Goal: Task Accomplishment & Management: Manage account settings

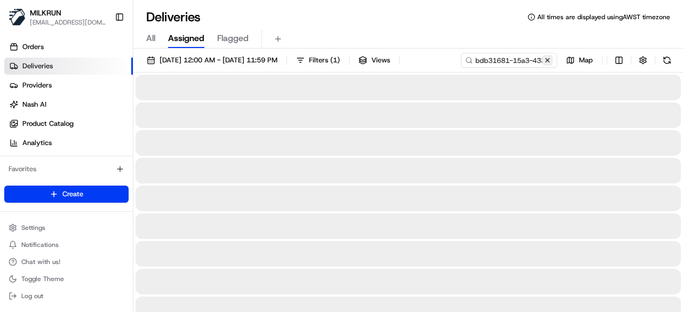
click at [550, 61] on button at bounding box center [547, 60] width 11 height 11
click at [528, 62] on div "11/08/2025 12:00 AM - 11/08/2025 11:59 PM Filters ( 1 ) Views Map" at bounding box center [407, 63] width 549 height 20
paste input "cd1fe9a1-df6d-4f98-9ae9-dd4d73a0cb9f"
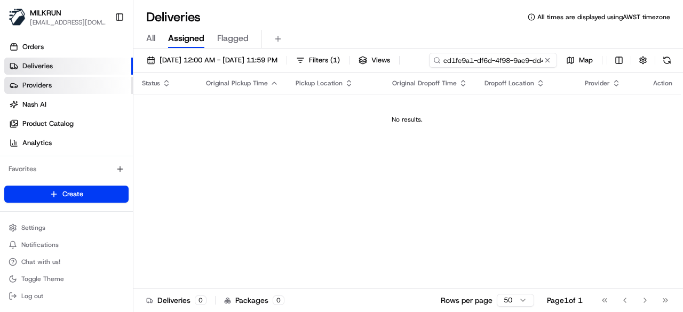
drag, startPoint x: 213, startPoint y: 75, endPoint x: 117, endPoint y: 78, distance: 96.1
click at [93, 74] on div "MILKRUN pmonzon@woolworths.com.au Toggle Sidebar Orders Deliveries Providers Na…" at bounding box center [341, 156] width 683 height 312
click at [429, 68] on input "cd1fe9a1-df6d-4f98-9ae9-dd4d73a0cb9f" at bounding box center [493, 60] width 128 height 15
type input "cd1fe9a1-df6d-4f98-9ae9-dd4d73a0cb9f"
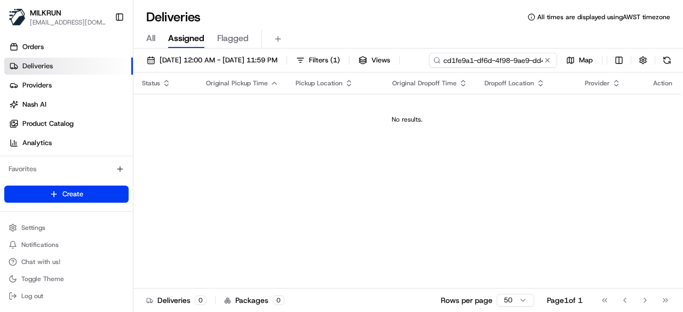
click at [429, 68] on input "cd1fe9a1-df6d-4f98-9ae9-dd4d73a0cb9f" at bounding box center [493, 60] width 128 height 15
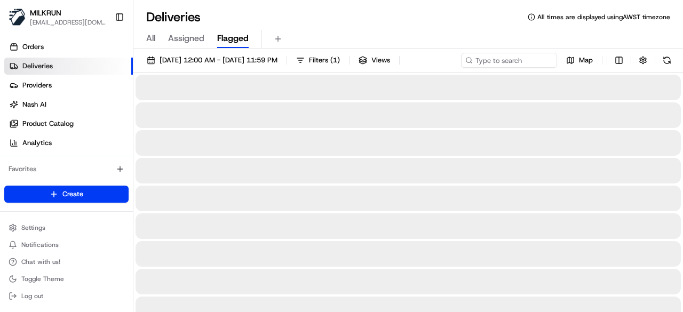
click at [243, 36] on span "Flagged" at bounding box center [232, 38] width 31 height 13
click at [78, 53] on link "Orders" at bounding box center [68, 46] width 129 height 17
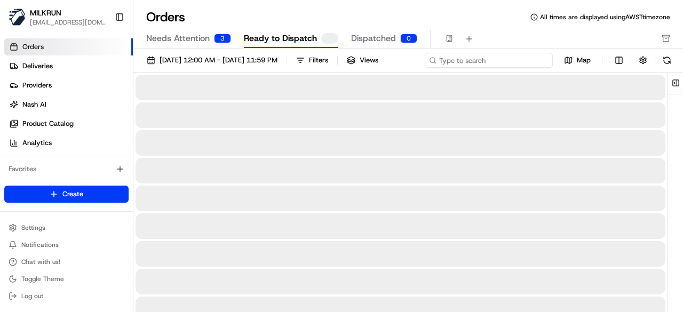
click at [516, 62] on input at bounding box center [489, 60] width 128 height 15
paste input "cd1fe9a1-df6d-4f98-9ae9-dd4d73a0cb9f"
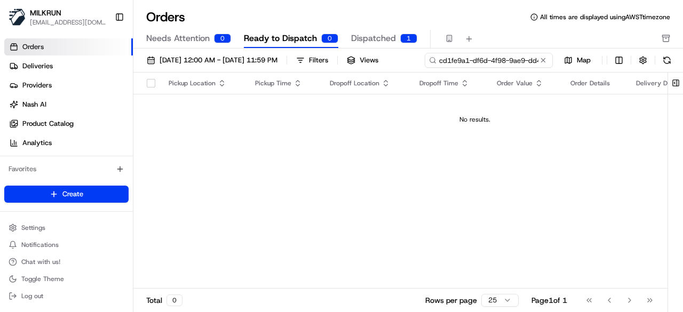
drag, startPoint x: 221, startPoint y: 78, endPoint x: 150, endPoint y: 81, distance: 70.5
click at [425, 68] on input "cd1fe9a1-df6d-4f98-9ae9-dd4d73a0cb9f" at bounding box center [489, 60] width 128 height 15
type input "cd1fe9a1-df6d-4f98-9ae9-dd4d73a0cb9f"
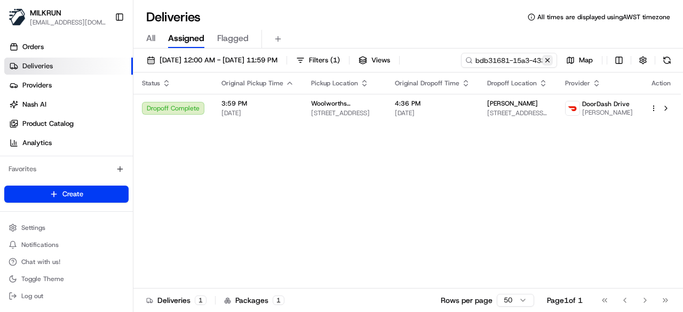
click at [544, 60] on button at bounding box center [547, 60] width 11 height 11
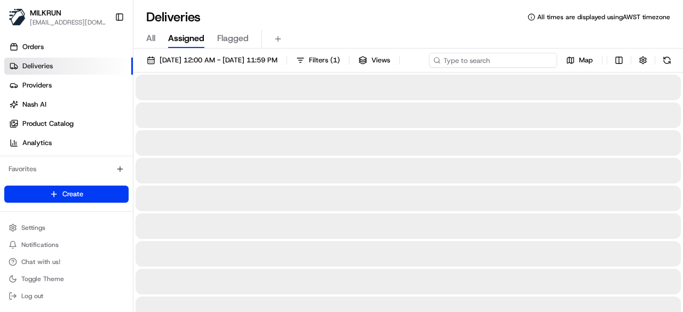
click at [483, 60] on div "[DATE] 12:00 AM - [DATE] 11:59 PM Filters ( 1 ) Views Map" at bounding box center [407, 63] width 549 height 20
paste input "03c86c85-e7e1-4259-b461-188cc14a0e01"
type input "03c86c85-e7e1-4259-b461-188cc14a0e01"
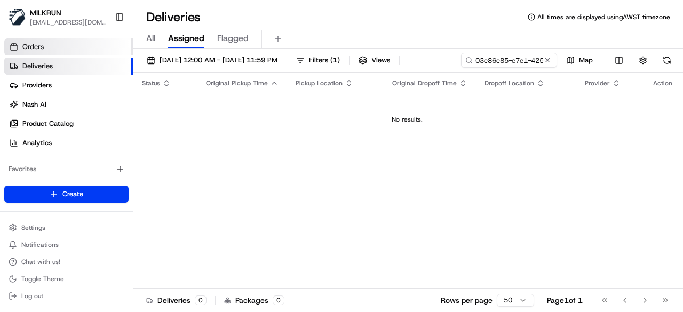
click at [76, 45] on link "Orders" at bounding box center [68, 46] width 129 height 17
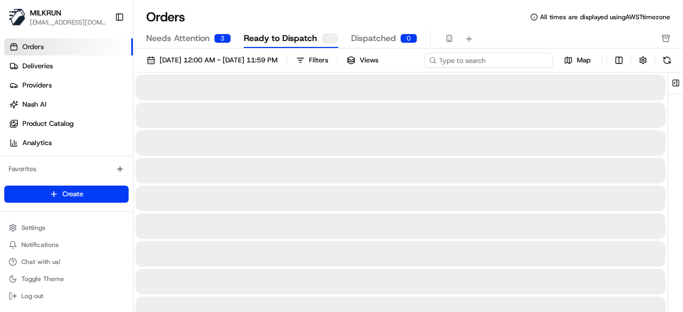
click at [505, 57] on div "01/08/2025 12:00 AM - 31/08/2025 11:59 PM Filters Views Map" at bounding box center [407, 63] width 549 height 20
paste input "03c86c85-e7e1-4259-b461-188cc14a0e01"
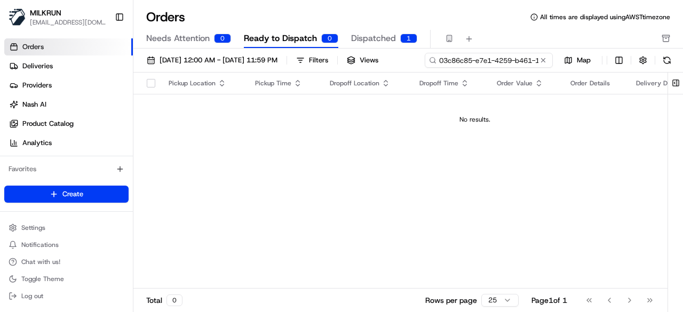
drag, startPoint x: 206, startPoint y: 78, endPoint x: 158, endPoint y: 82, distance: 48.7
click at [425, 68] on input "03c86c85-e7e1-4259-b461-188cc14a0e01" at bounding box center [489, 60] width 128 height 15
type input "03c86c85-e7e1-4259-b461-188cc14a0e01"
click at [169, 85] on div "01/08/2025 12:00 AM - 31/08/2025 11:59 PM Filters Views 03c86c85-e7e1-4259-b461…" at bounding box center [407, 184] width 549 height 270
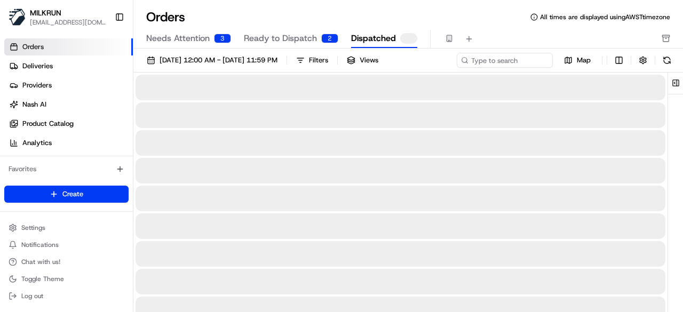
click at [381, 36] on span "Dispatched" at bounding box center [373, 38] width 45 height 13
click at [498, 54] on div "[DATE] 12:00 AM - [DATE] 11:59 PM Filters Views Map" at bounding box center [407, 63] width 549 height 20
paste input "03c86c85-e7e1-4259-b461-188cc14a0e01"
type input "03c86c85-e7e1-4259-b461-188cc14a0e01"
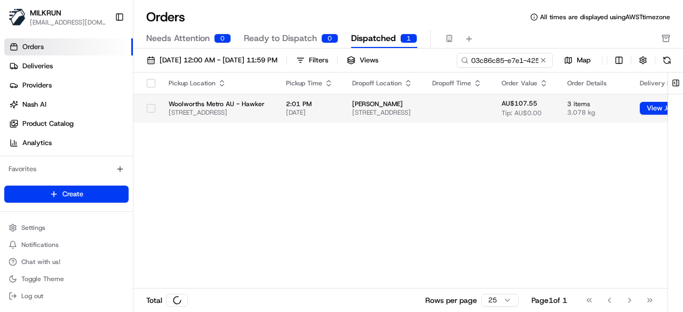
click at [378, 126] on div "Pickup Location Pickup Time Dropoff Location Dropoff Time Order Value Order Det…" at bounding box center [437, 181] width 608 height 216
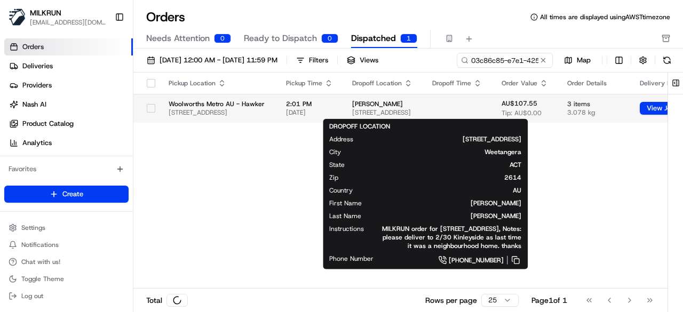
click at [379, 115] on span "Unit 2/30 Kinleyside Cres, Weetangera, ACT 2614, AU" at bounding box center [383, 112] width 63 height 9
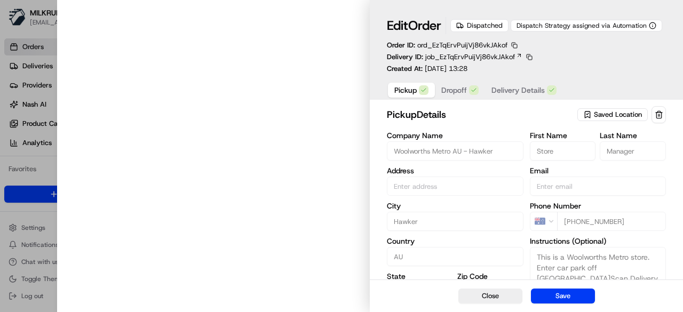
type input "1 Hawker Pl, Hawker, ACT 2614, AU"
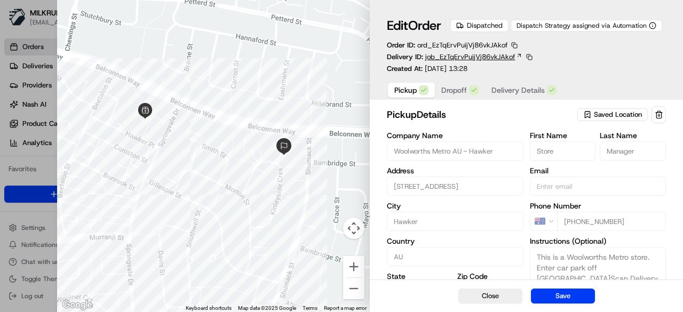
click at [445, 59] on span "job_EzTqErvPuijVj86vkJAkof" at bounding box center [470, 57] width 90 height 10
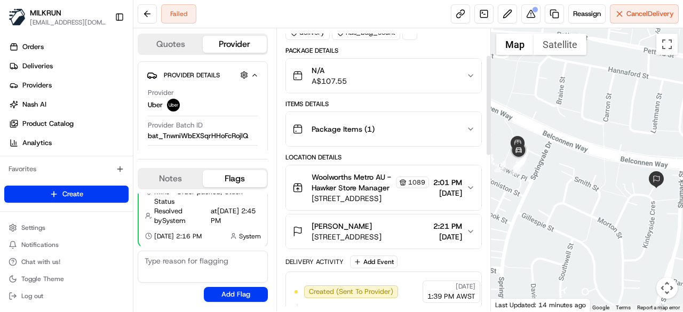
scroll to position [107, 0]
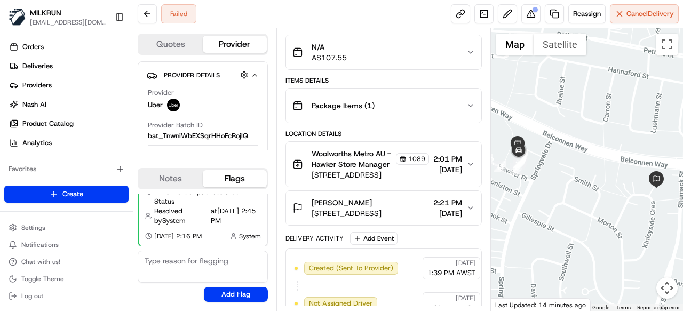
drag, startPoint x: 378, startPoint y: 199, endPoint x: 307, endPoint y: 198, distance: 70.4
click at [307, 198] on div "Peter Maddocks Unit 2/30 Kinleyside Cres, Weetangera, ACT 2614, AU" at bounding box center [336, 207] width 89 height 21
copy span "Peter Maddocks"
click at [527, 13] on button at bounding box center [530, 13] width 19 height 19
click at [549, 16] on link at bounding box center [554, 13] width 19 height 19
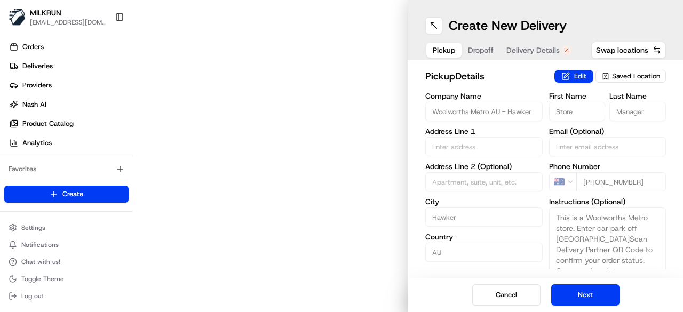
type input "1 Hawker Pl"
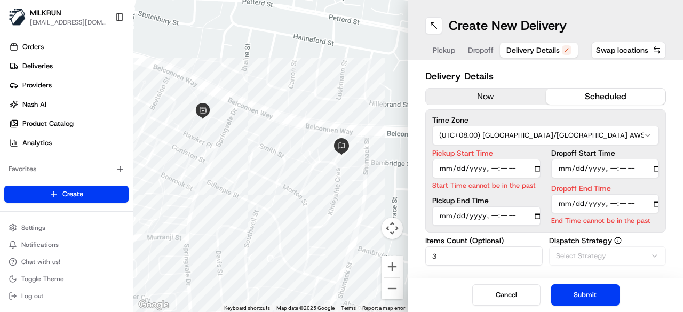
click at [518, 48] on span "Delivery Details" at bounding box center [532, 50] width 53 height 11
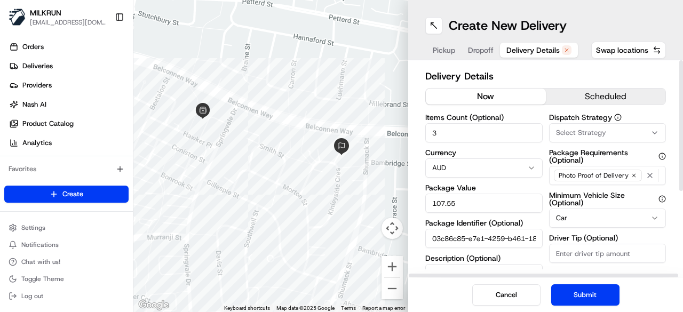
click at [491, 99] on button "now" at bounding box center [486, 97] width 120 height 16
click at [21, 18] on img "button" at bounding box center [17, 17] width 17 height 17
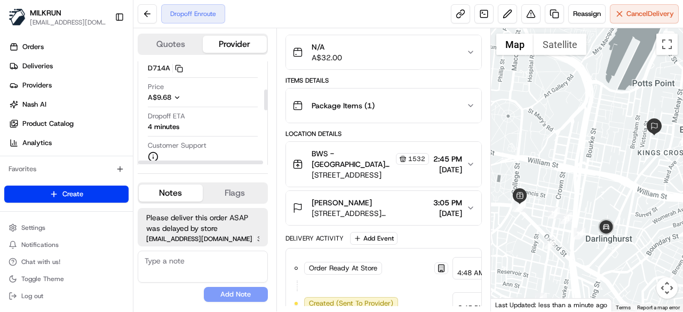
scroll to position [160, 0]
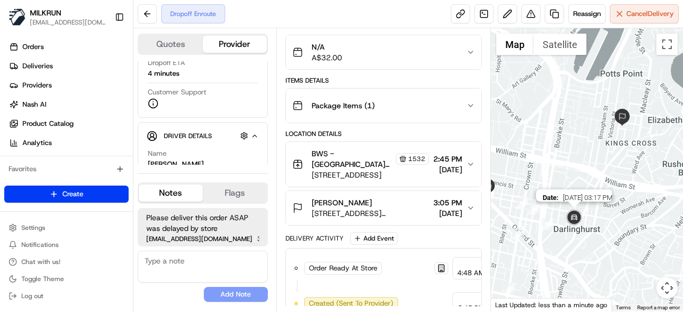
drag, startPoint x: 613, startPoint y: 230, endPoint x: 581, endPoint y: 221, distance: 33.4
click at [581, 221] on img at bounding box center [573, 217] width 21 height 21
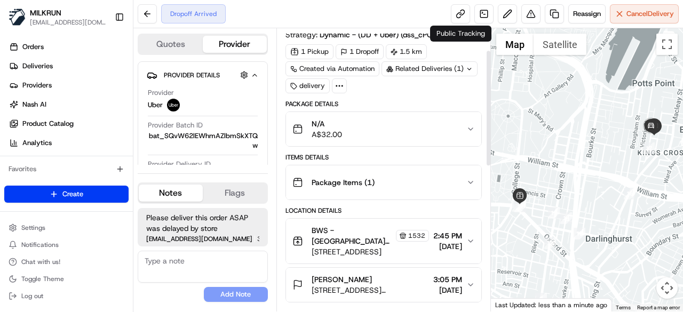
scroll to position [53, 0]
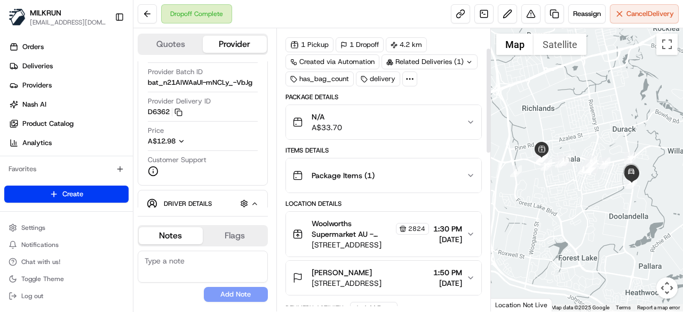
scroll to position [53, 0]
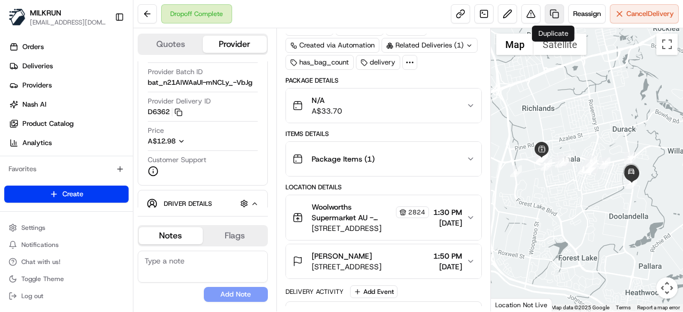
click at [546, 13] on link at bounding box center [554, 13] width 19 height 19
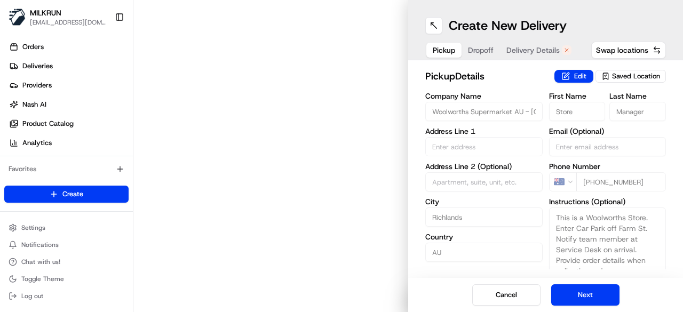
type input "[STREET_ADDRESS]"
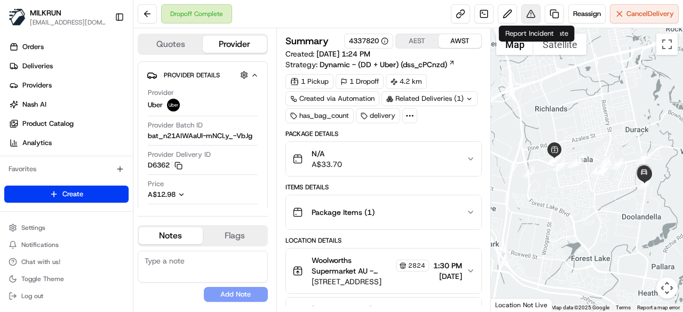
click at [532, 12] on button at bounding box center [530, 13] width 19 height 19
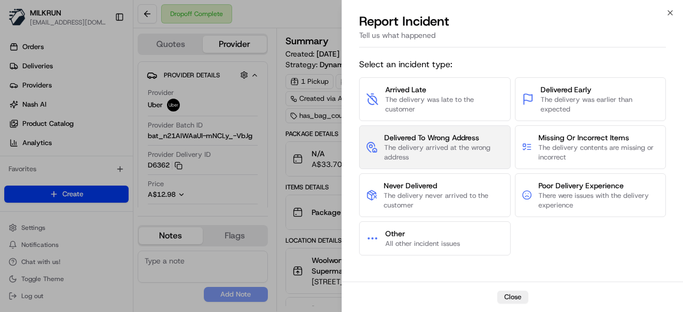
click at [412, 139] on span "Delivered To Wrong Address" at bounding box center [443, 137] width 119 height 11
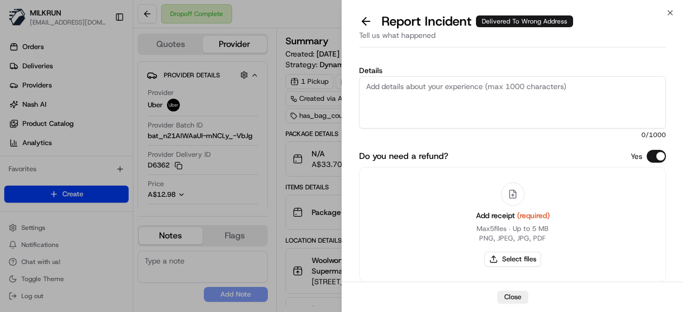
click at [441, 112] on textarea "Details" at bounding box center [512, 102] width 307 height 52
click at [409, 110] on textarea "Details" at bounding box center [512, 102] width 307 height 52
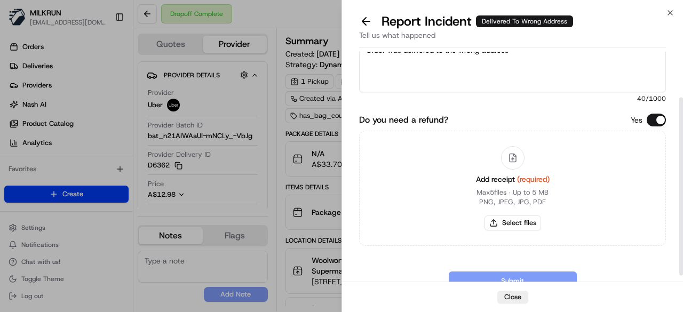
scroll to position [67, 0]
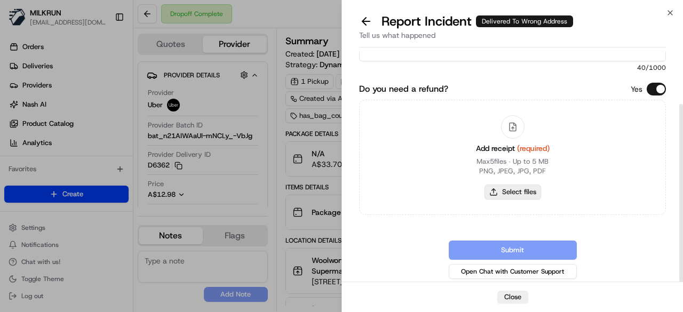
type textarea "Order was delivered to the wrong address"
click at [512, 187] on button "Select files" at bounding box center [512, 192] width 57 height 15
type input "C:\fakepath\Screenshot 2025-08-21 154902.png"
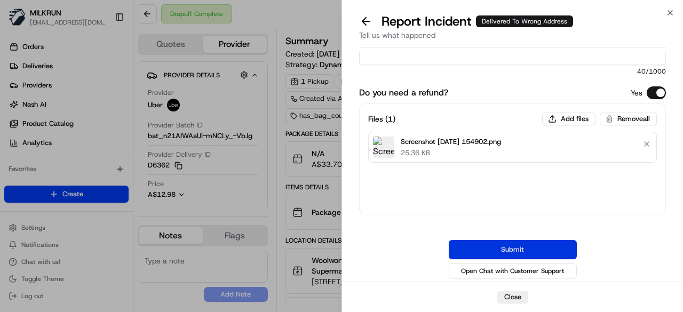
click at [500, 253] on button "Submit" at bounding box center [513, 249] width 128 height 19
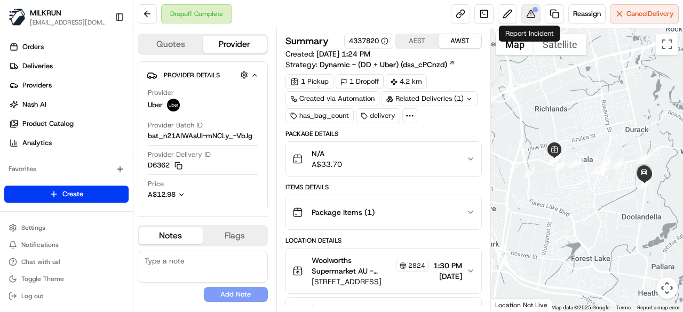
click at [530, 15] on button at bounding box center [530, 13] width 19 height 19
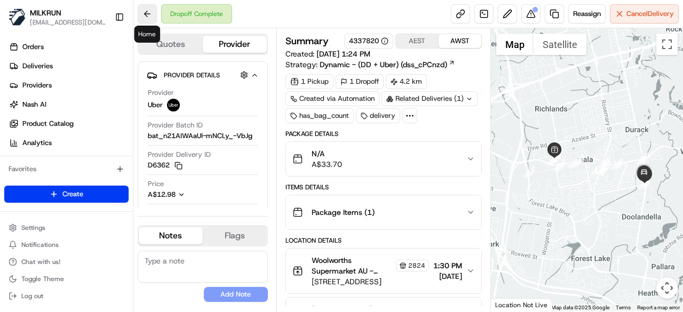
click at [140, 18] on button at bounding box center [147, 13] width 19 height 19
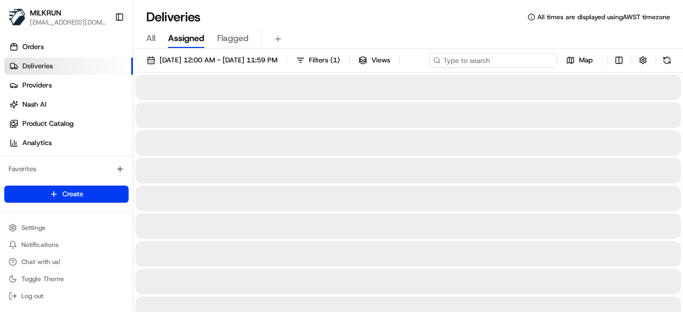
click at [497, 60] on div "[DATE] 12:00 AM - [DATE] 11:59 PM Filters ( 1 ) Views Map" at bounding box center [407, 63] width 549 height 20
paste input "788fc882-f23c-4054-a30d-33b7b804d2df"
type input "788fc882-f23c-4054-a30d-33b7b804d2df"
click at [227, 37] on span "Flagged" at bounding box center [232, 38] width 31 height 13
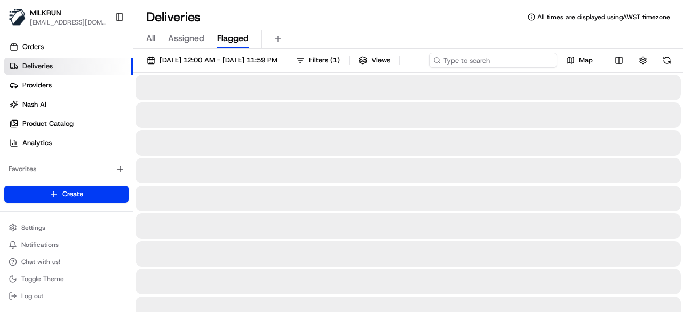
click at [522, 65] on div "[DATE] 12:00 AM - [DATE] 11:59 PM Filters ( 1 ) Views Map" at bounding box center [407, 63] width 549 height 20
paste input "788fc882-f23c-4054-a30d-33b7b804d2df"
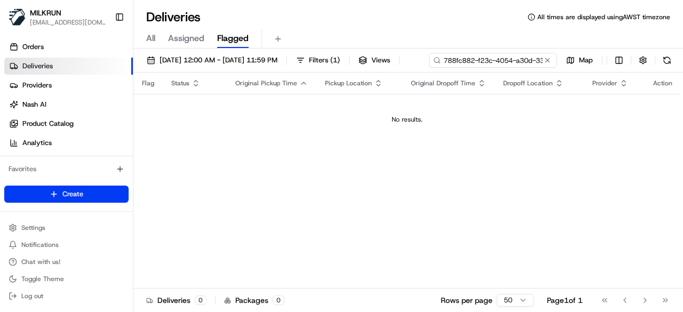
drag, startPoint x: 197, startPoint y: 76, endPoint x: 135, endPoint y: 79, distance: 61.9
click at [135, 73] on div "21/08/2025 12:00 AM - 21/08/2025 11:59 PM Filters ( 1 ) Views 788fc882-f23c-405…" at bounding box center [407, 63] width 549 height 20
click at [429, 68] on input "788fc882-f23c-4054-a30d-33b7b804d2df" at bounding box center [493, 60] width 128 height 15
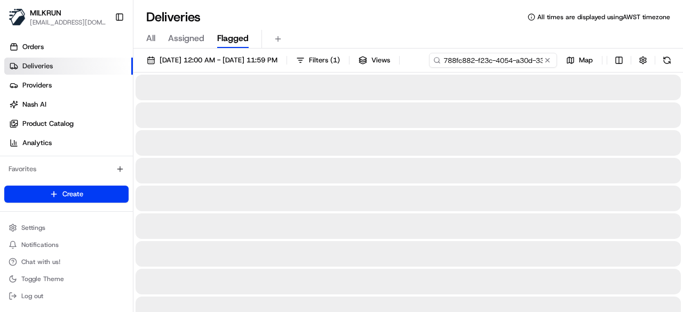
type input "788fc882-f23c-4054-a30d-33b7b804d2df"
click at [27, 42] on span "Orders" at bounding box center [32, 47] width 21 height 10
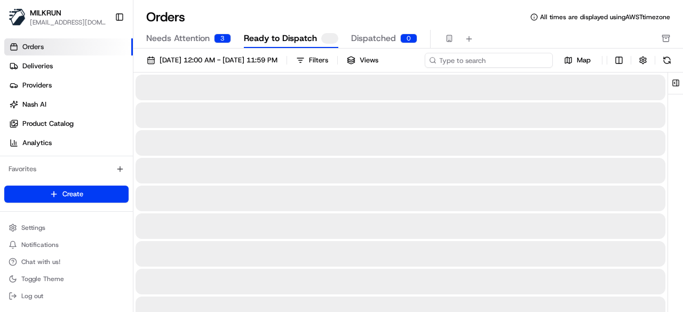
click at [489, 59] on div "01/08/2025 12:00 AM - 31/08/2025 11:59 PM Filters Views Map" at bounding box center [407, 63] width 549 height 20
paste input "788fc882-f23c-4054-a30d-33b7b804d2df"
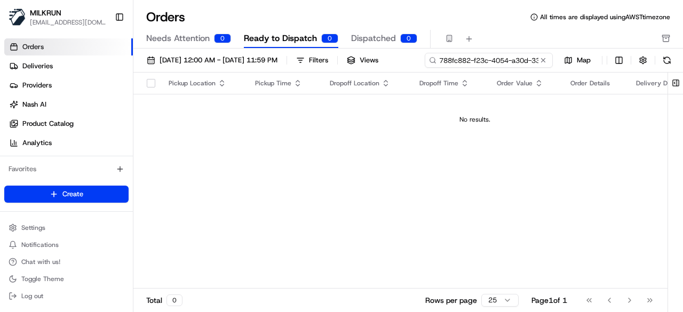
drag, startPoint x: 163, startPoint y: 76, endPoint x: 153, endPoint y: 78, distance: 10.4
click at [425, 68] on div "788fc882-f23c-4054-a30d-33b7b804d2df" at bounding box center [489, 60] width 128 height 15
click at [425, 68] on input "788fc882-f23c-4054-a30d-33b7b804d2df" at bounding box center [489, 60] width 128 height 15
type input "788fc882-f23c-4054-a30d-33b7b804d2df"
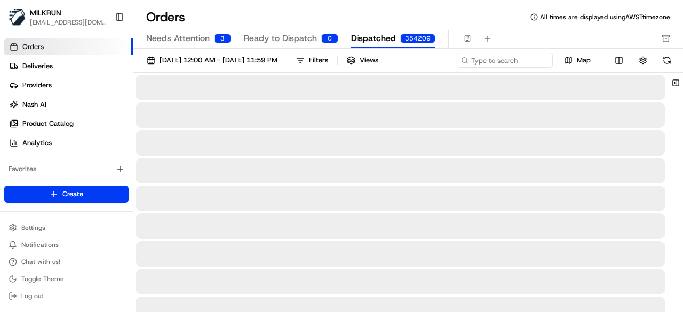
click at [378, 36] on span "Dispatched" at bounding box center [373, 38] width 45 height 13
click at [504, 63] on input at bounding box center [489, 60] width 128 height 15
paste input "788fc882-f23c-4054-a30d-33b7b804d2df"
drag, startPoint x: 190, startPoint y: 80, endPoint x: 106, endPoint y: 84, distance: 84.4
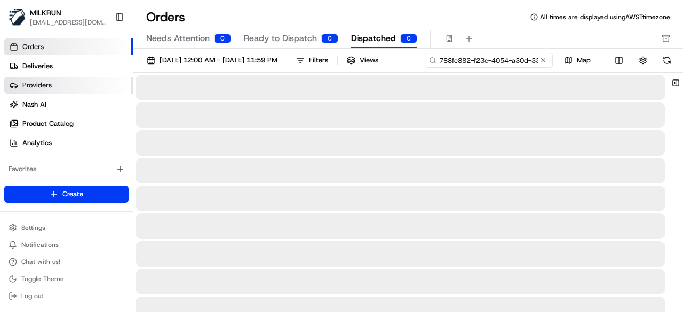
click at [106, 84] on div "MILKRUN pmonzon@woolworths.com.au Toggle Sidebar Orders Deliveries Providers Na…" at bounding box center [341, 156] width 683 height 312
click at [425, 68] on input "788fc882-f23c-4054-a30d-33b7b804d2df" at bounding box center [489, 60] width 128 height 15
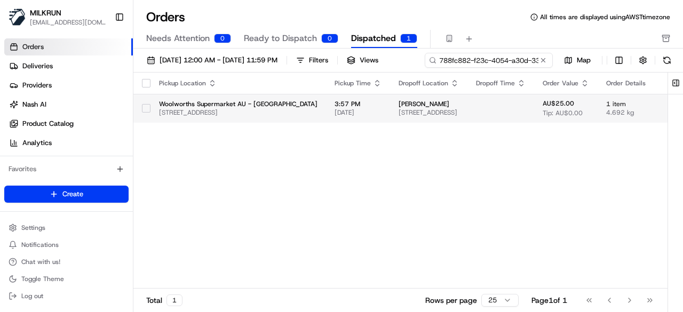
type input "788fc882-f23c-4054-a30d-33b7b804d2df"
click at [576, 138] on div "Pickup Location Pickup Time Dropoff Location Dropoff Time Order Value Order Det…" at bounding box center [454, 181] width 642 height 216
click at [567, 114] on td "AU$25.00 Tip: AU$0.00" at bounding box center [565, 108] width 63 height 29
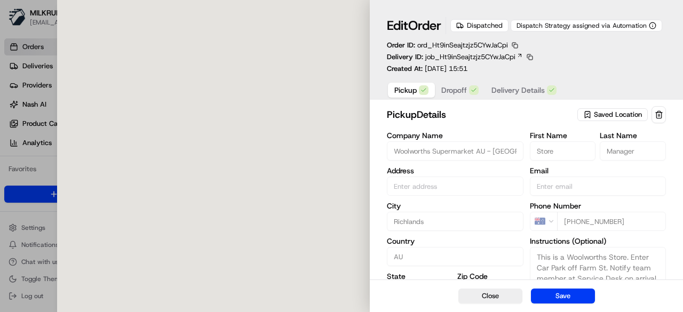
type input "495 Archerfield Rd, Richlands, QLD 4077, AU"
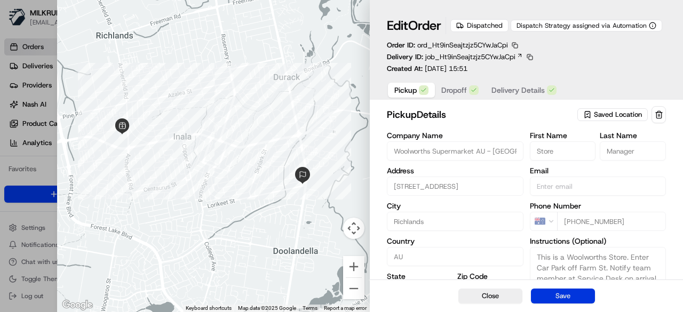
click at [571, 298] on button "Save" at bounding box center [563, 296] width 64 height 15
type input "+1"
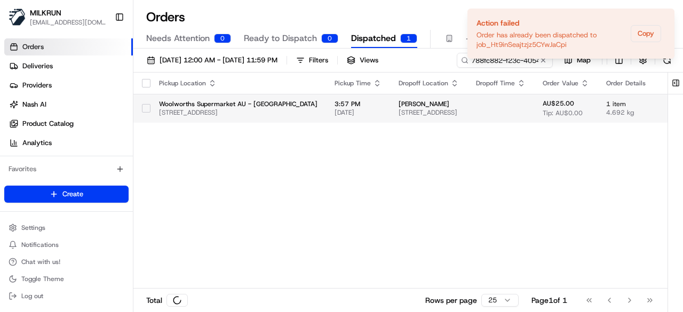
click at [523, 116] on td at bounding box center [500, 108] width 67 height 29
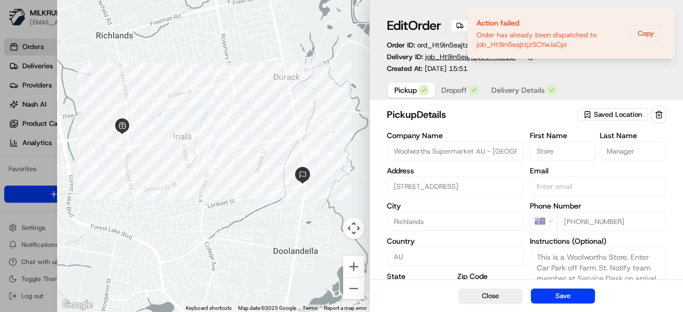
click at [443, 58] on span "job_Ht9inSeajtzjz5CYwJaCpi" at bounding box center [470, 57] width 90 height 10
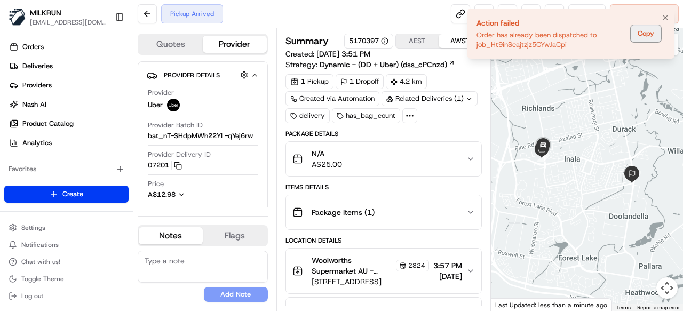
click at [640, 35] on button "Copy" at bounding box center [645, 33] width 30 height 17
click at [660, 15] on button "Notifications (F8)" at bounding box center [665, 17] width 13 height 13
click at [663, 15] on icon "Notifications (F8)" at bounding box center [665, 17] width 4 height 4
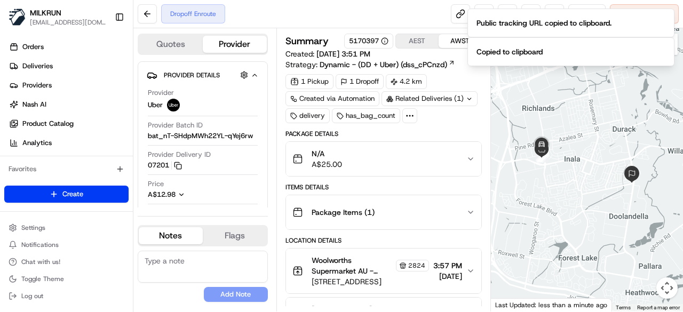
click at [337, 20] on div "Dropoff Enroute Reassign Cancel Delivery" at bounding box center [407, 14] width 549 height 28
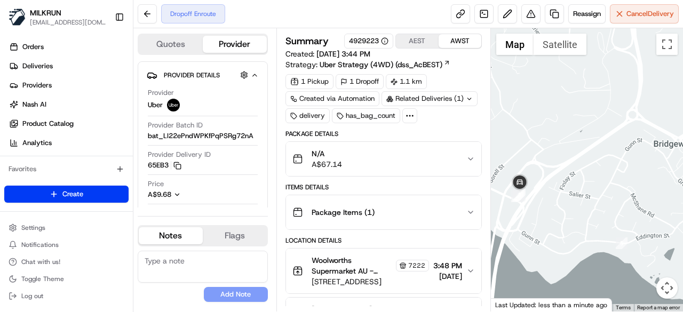
drag, startPoint x: 523, startPoint y: 225, endPoint x: 536, endPoint y: 210, distance: 19.6
click at [536, 210] on div at bounding box center [587, 169] width 193 height 283
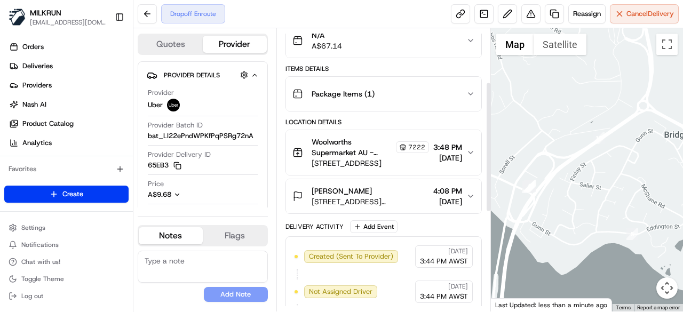
scroll to position [116, 0]
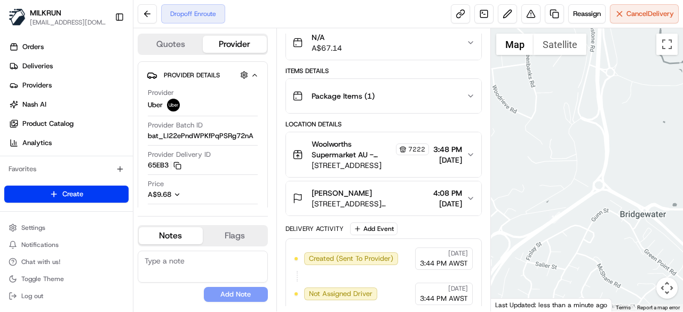
drag, startPoint x: 586, startPoint y: 216, endPoint x: 550, endPoint y: 190, distance: 43.5
click at [547, 248] on div at bounding box center [587, 169] width 193 height 283
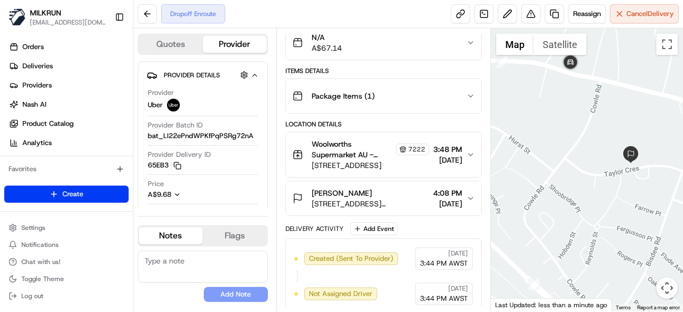
drag, startPoint x: 629, startPoint y: 156, endPoint x: 613, endPoint y: 188, distance: 35.1
click at [613, 188] on div at bounding box center [587, 169] width 193 height 283
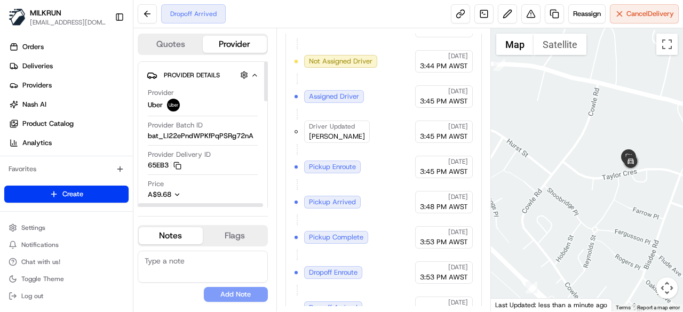
scroll to position [364, 0]
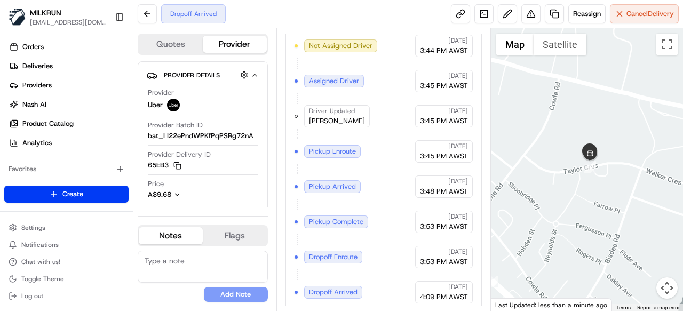
drag, startPoint x: 597, startPoint y: 190, endPoint x: 571, endPoint y: 185, distance: 26.1
click at [571, 185] on div at bounding box center [587, 169] width 193 height 283
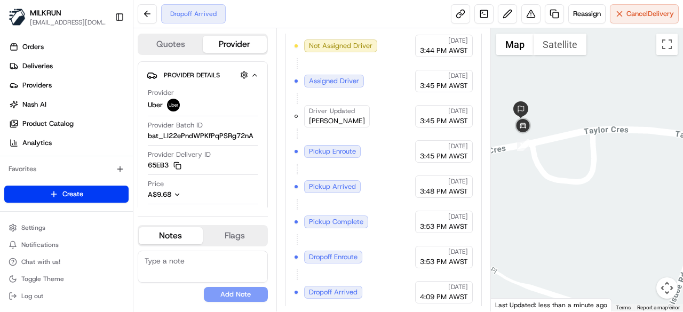
drag, startPoint x: 533, startPoint y: 133, endPoint x: 569, endPoint y: 165, distance: 48.4
click at [569, 165] on div at bounding box center [587, 169] width 193 height 283
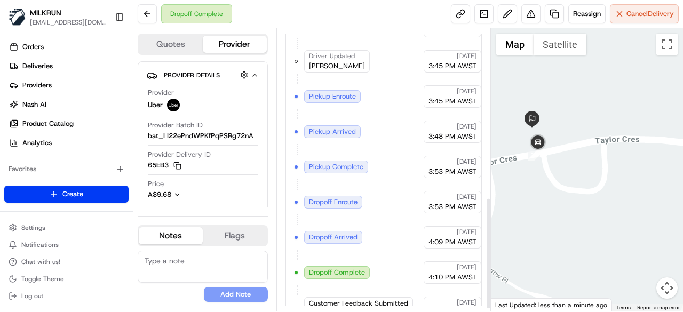
scroll to position [434, 0]
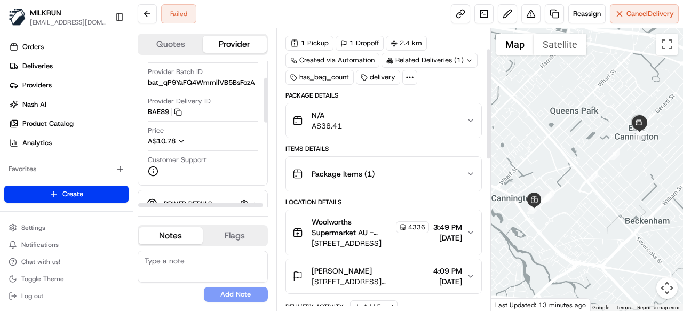
scroll to position [53, 0]
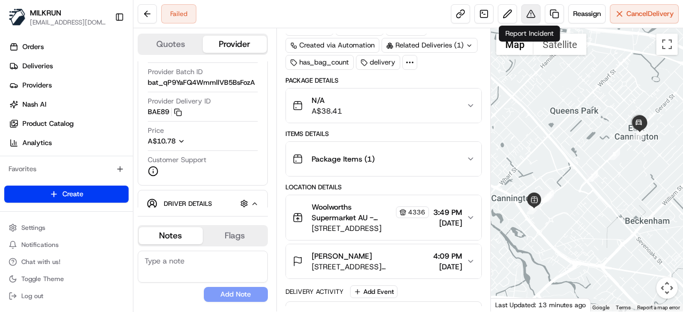
click at [528, 15] on button at bounding box center [530, 13] width 19 height 19
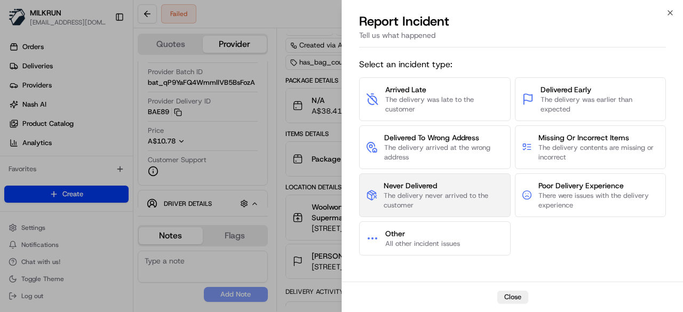
click at [406, 201] on span "The delivery never arrived to the customer" at bounding box center [442, 200] width 119 height 19
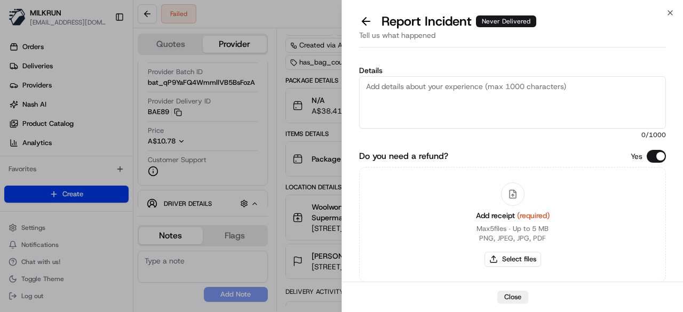
click at [425, 118] on textarea "Details" at bounding box center [512, 102] width 307 height 52
type textarea "C"
type textarea "D"
click at [482, 108] on textarea "Order delivered" at bounding box center [512, 102] width 307 height 52
type textarea "Order was not delivered to the customer. Order delivery marked as failed."
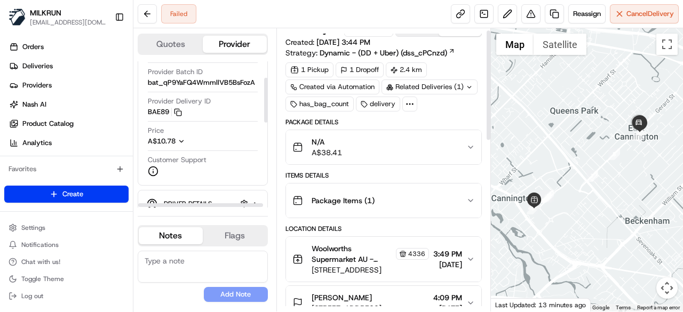
scroll to position [0, 0]
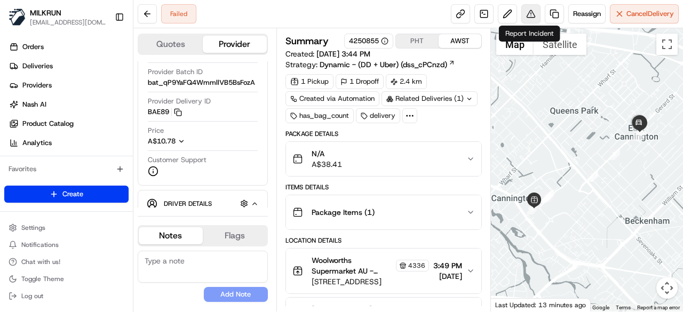
click at [529, 11] on button at bounding box center [530, 13] width 19 height 19
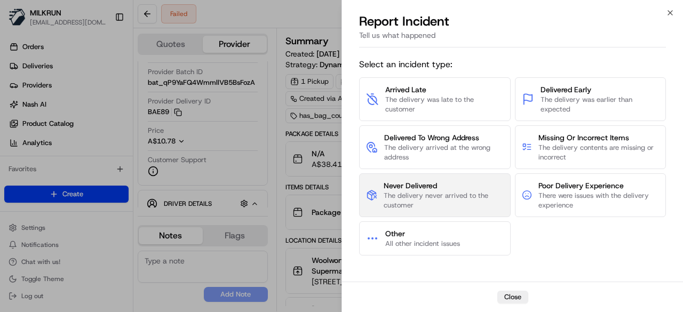
click at [430, 186] on span "Never Delivered" at bounding box center [442, 185] width 119 height 11
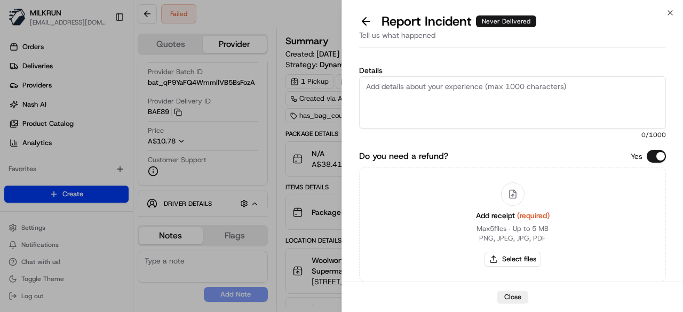
drag, startPoint x: 537, startPoint y: 98, endPoint x: 550, endPoint y: 103, distance: 14.4
click at [539, 98] on textarea "Details" at bounding box center [512, 102] width 307 height 52
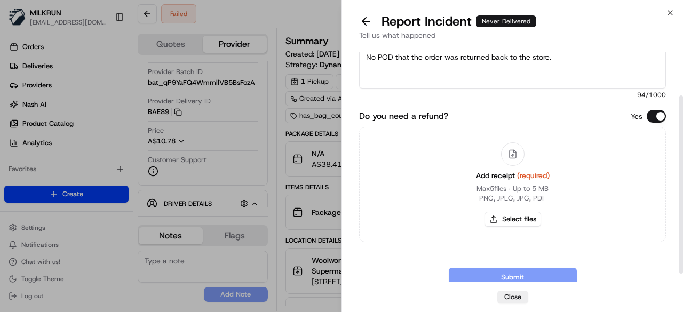
scroll to position [67, 0]
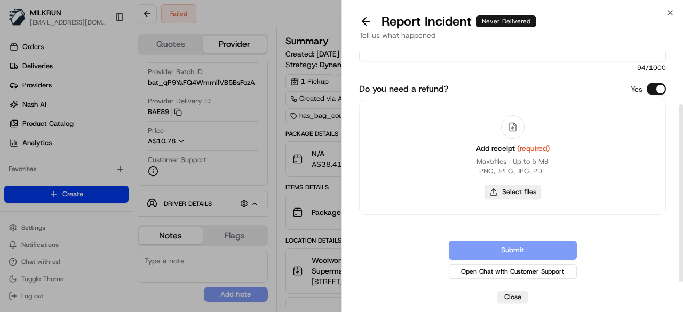
type textarea "Order was not delivered to the customer. No POD that the order was returned bac…"
click at [533, 188] on button "Select files" at bounding box center [512, 192] width 57 height 15
type input "C:\fakepath\Screenshot 2025-08-21 164248.png"
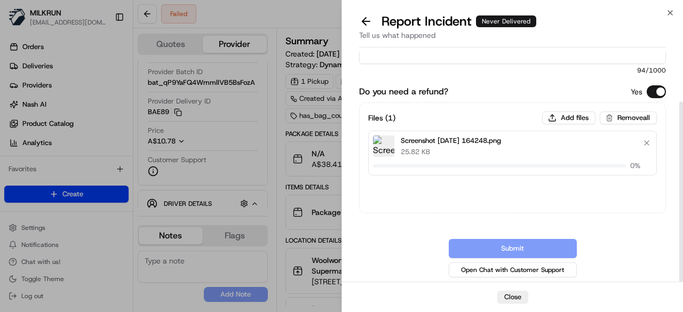
scroll to position [63, 0]
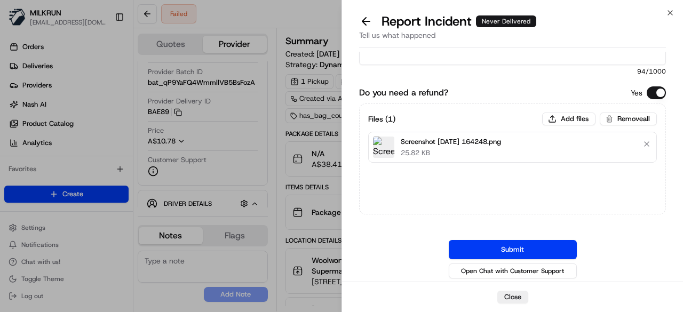
click at [511, 255] on button "Submit" at bounding box center [513, 249] width 128 height 19
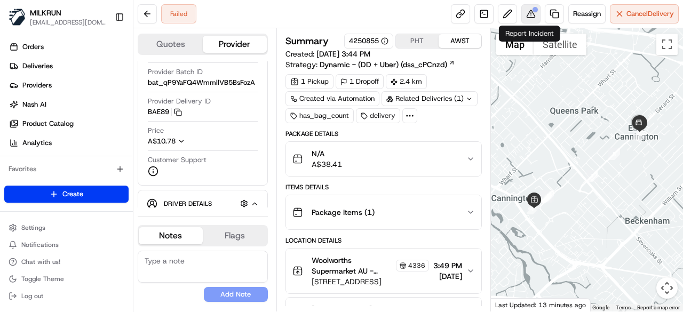
click at [525, 11] on button at bounding box center [530, 13] width 19 height 19
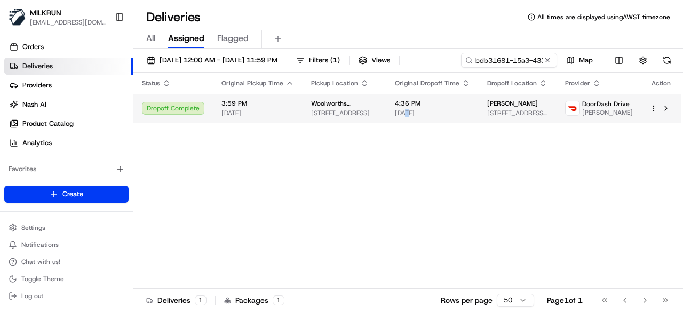
drag, startPoint x: 405, startPoint y: 115, endPoint x: 444, endPoint y: 103, distance: 40.7
click at [405, 114] on span "[DATE]" at bounding box center [432, 113] width 75 height 9
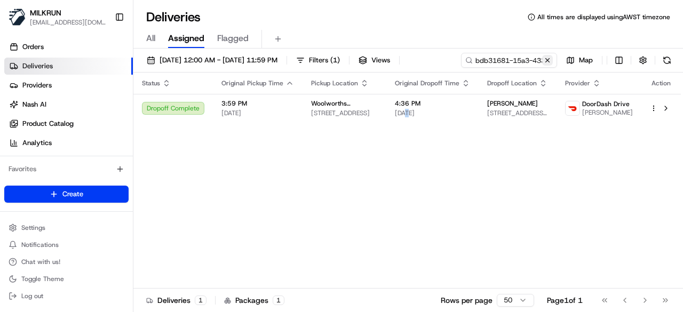
click at [547, 58] on button at bounding box center [547, 60] width 11 height 11
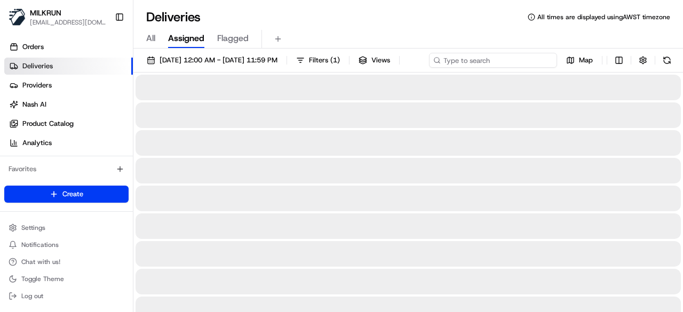
click at [525, 60] on div "[DATE] 12:00 AM - [DATE] 11:59 PM Filters ( 1 ) Views Map" at bounding box center [407, 63] width 549 height 20
paste input "834d8557-e9af-4cbf-99a3-6402c89e594c"
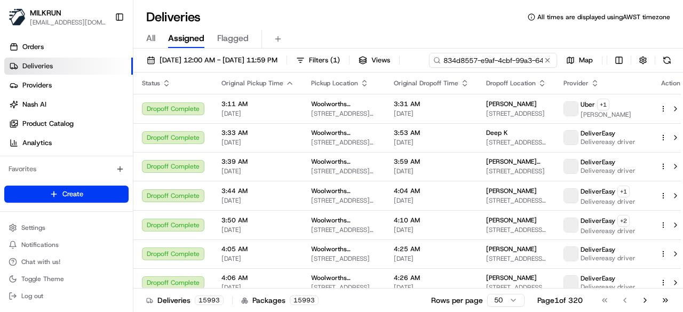
scroll to position [0, 50]
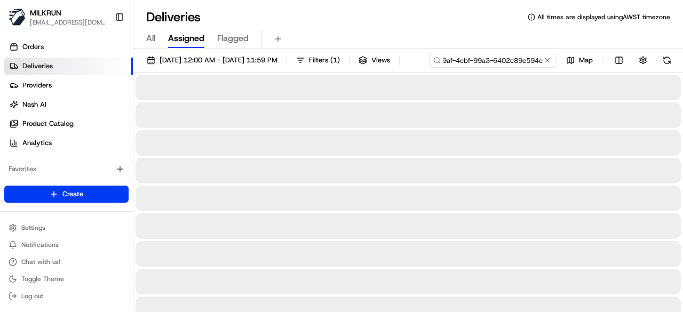
type input "834d8557-e9af-4cbf-99a3-6402c89e594c"
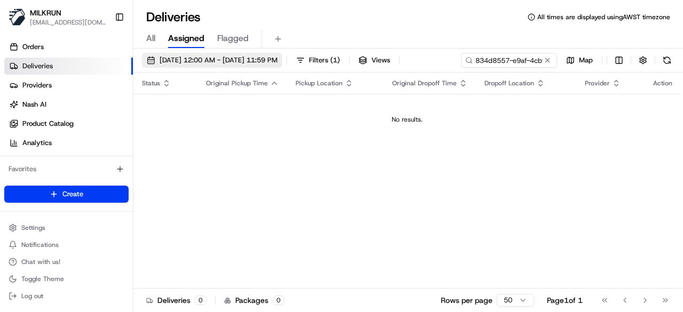
click at [178, 59] on span "[DATE] 12:00 AM - [DATE] 11:59 PM" at bounding box center [218, 60] width 118 height 10
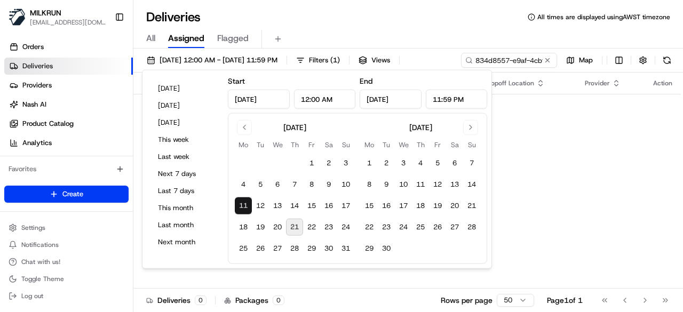
click at [298, 228] on button "21" at bounding box center [294, 227] width 17 height 17
type input "[DATE]"
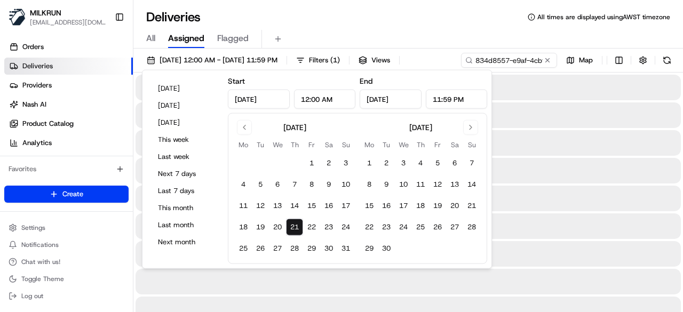
drag, startPoint x: 587, startPoint y: 115, endPoint x: 553, endPoint y: 87, distance: 43.6
click at [583, 113] on div at bounding box center [407, 115] width 545 height 26
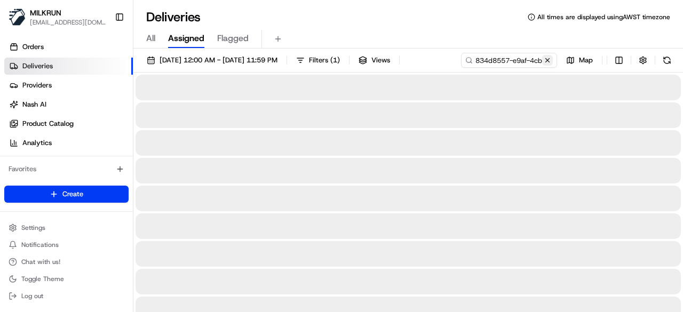
click at [548, 61] on button at bounding box center [547, 60] width 11 height 11
click at [497, 61] on div "[DATE] 12:00 AM - [DATE] 11:59 PM Filters ( 1 ) Views Map" at bounding box center [407, 63] width 549 height 20
paste input "834d8557-e9af-4cbf-99a3-6402c89e594c"
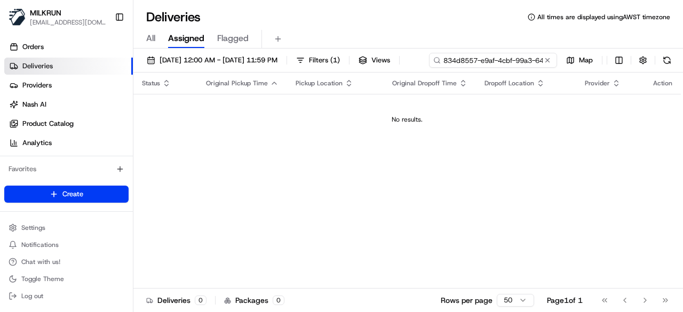
drag, startPoint x: 178, startPoint y: 81, endPoint x: 148, endPoint y: 83, distance: 29.4
click at [429, 68] on input "834d8557-e9af-4cbf-99a3-6402c89e594c" at bounding box center [493, 60] width 128 height 15
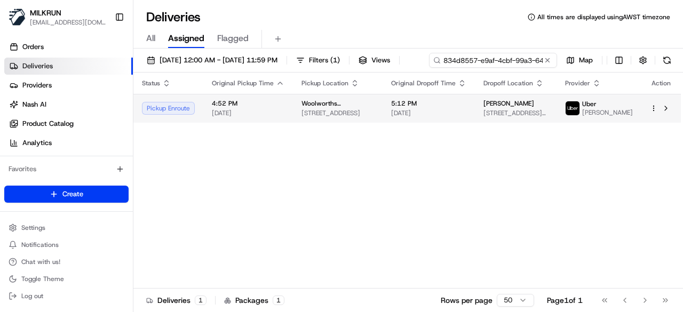
type input "834d8557-e9af-4cbf-99a3-6402c89e594c"
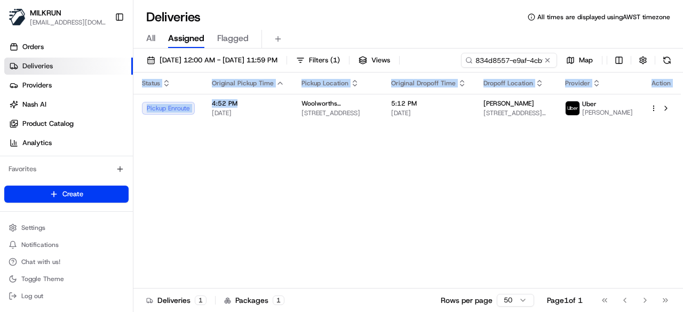
click at [289, 130] on div "Status Original Pickup Time Pickup Location Original Dropoff Time Dropoff Locat…" at bounding box center [406, 181] width 547 height 216
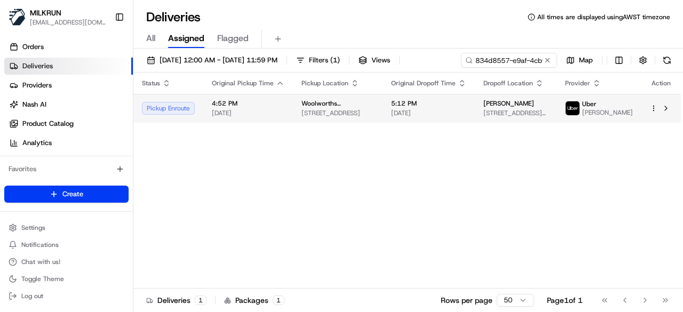
click at [294, 123] on td "Woolworths Supermarket AU - Cannington 1382 Albany Hwy, Cannington, WA 6107, AU" at bounding box center [338, 108] width 90 height 29
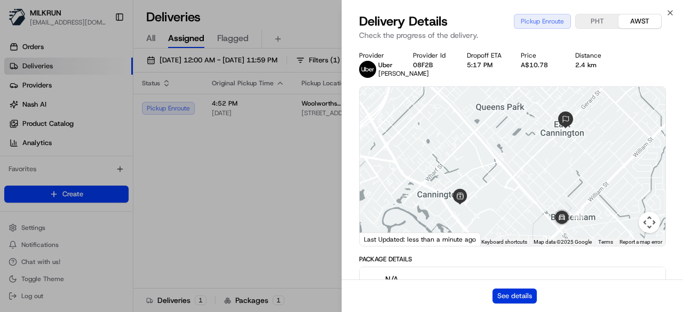
click at [506, 299] on button "See details" at bounding box center [514, 296] width 44 height 15
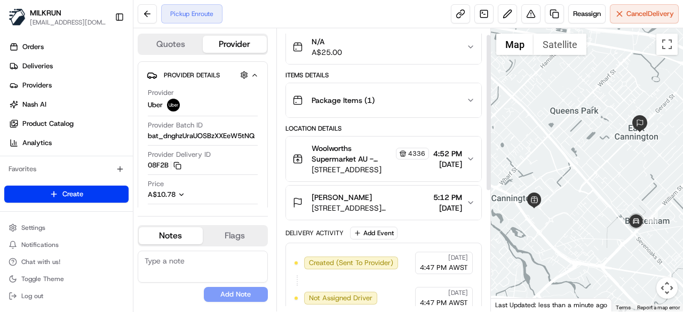
scroll to position [12, 0]
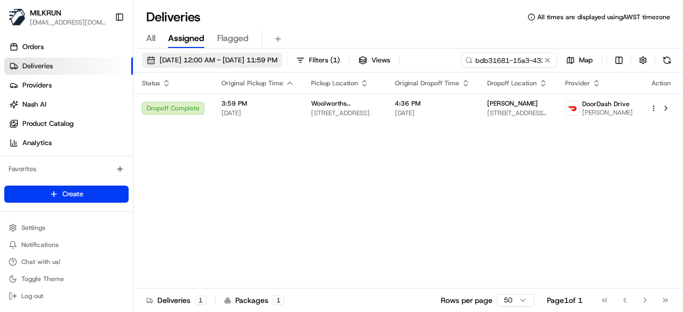
click at [230, 66] on button "[DATE] 12:00 AM - [DATE] 11:59 PM" at bounding box center [212, 60] width 140 height 15
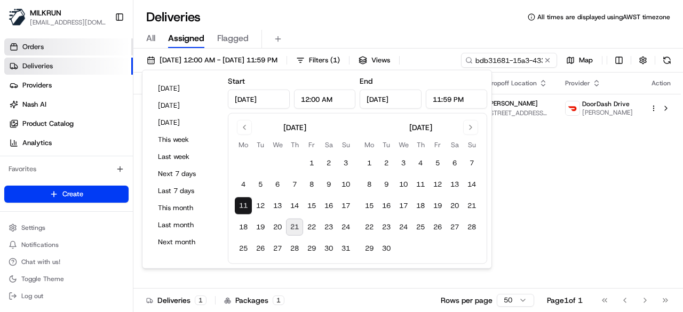
click at [59, 45] on link "Orders" at bounding box center [68, 46] width 129 height 17
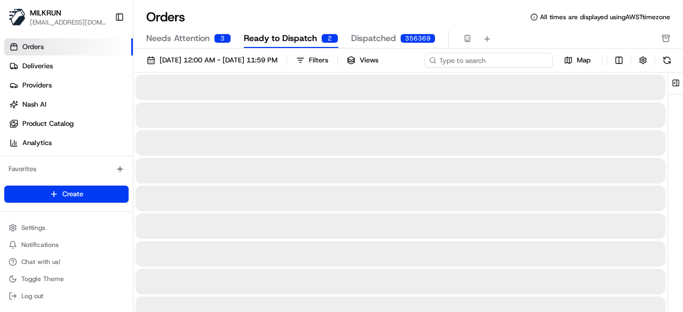
click at [515, 66] on div "[DATE] 12:00 AM - [DATE] 11:59 PM Filters Views Map" at bounding box center [407, 63] width 549 height 20
paste input "38f03b86-5183-4dfc-94d4-a97a9827c783"
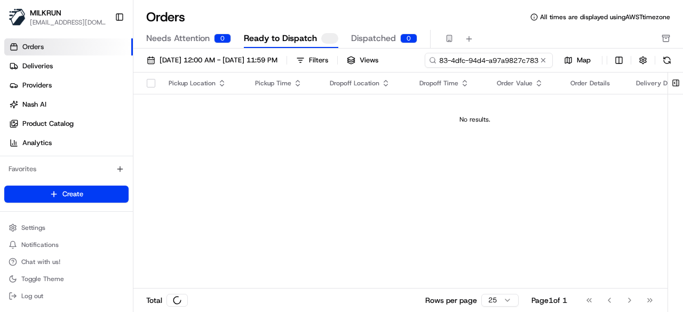
type input "38f03b86-5183-4dfc-94d4-a97a9827c783"
drag, startPoint x: 226, startPoint y: 79, endPoint x: 150, endPoint y: 78, distance: 75.7
click at [425, 68] on div "38f03b86-5183-4dfc-94d4-a97a9827c783" at bounding box center [489, 60] width 128 height 15
click at [425, 68] on input "38f03b86-5183-4dfc-94d4-a97a9827c783" at bounding box center [489, 60] width 128 height 15
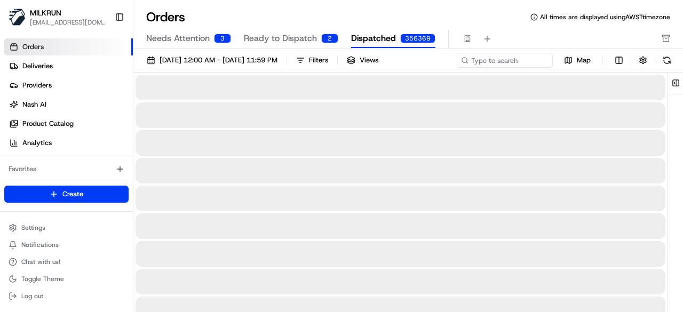
click at [368, 33] on span "Dispatched" at bounding box center [373, 38] width 45 height 13
click at [475, 63] on div "[DATE] 12:00 AM - [DATE] 11:59 PM Filters Views Map" at bounding box center [407, 63] width 549 height 20
paste input "38f03b86-5183-4dfc-94d4-a97a9827c783"
drag, startPoint x: 244, startPoint y: 79, endPoint x: 131, endPoint y: 79, distance: 113.6
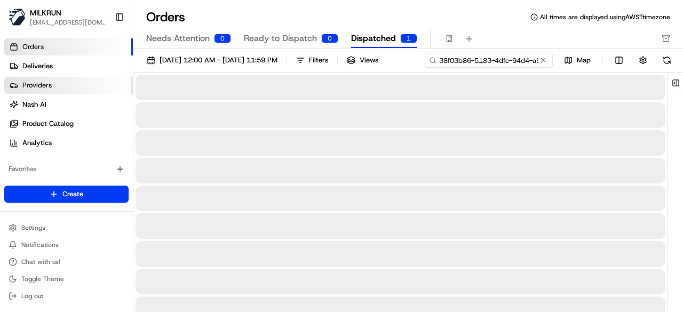
click at [131, 79] on div "MILKRUN [EMAIL_ADDRESS][DOMAIN_NAME] Toggle Sidebar Orders Deliveries Providers…" at bounding box center [341, 156] width 683 height 312
click at [425, 68] on input "38f03b86-5183-4dfc-94d4-a97a9827c783" at bounding box center [489, 60] width 128 height 15
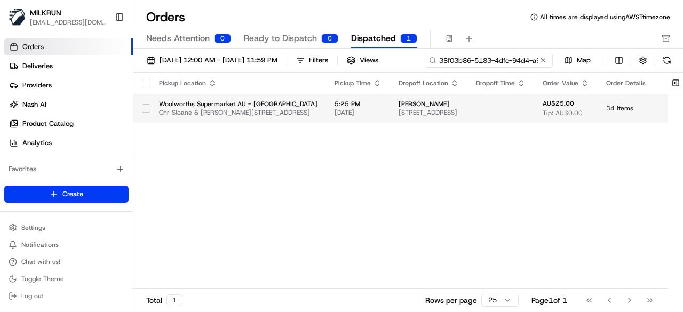
type input "38f03b86-5183-4dfc-94d4-a97a9827c783"
click at [310, 115] on td "Woolworths Supermarket AU - Goulburn [GEOGRAPHIC_DATA][PERSON_NAME], [GEOGRAPHI…" at bounding box center [237, 108] width 175 height 29
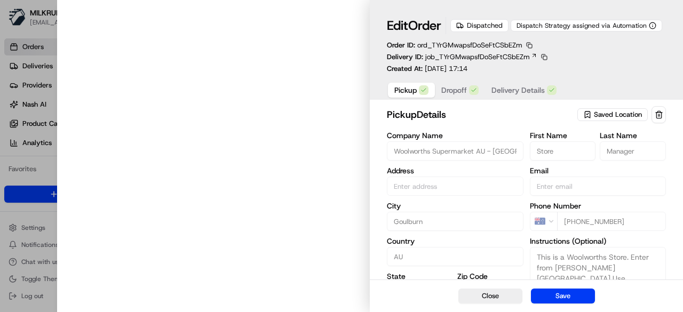
type input "Cnr Sloane & [PERSON_NAME][STREET_ADDRESS]"
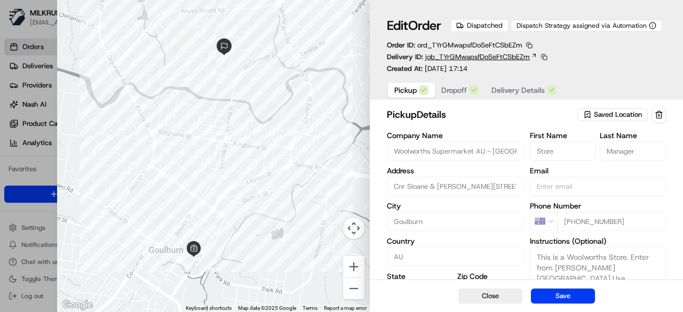
click at [461, 57] on span "job_TYrGMwapsfDoSeFtCSbEZm" at bounding box center [477, 57] width 105 height 10
